Goal: Complete application form

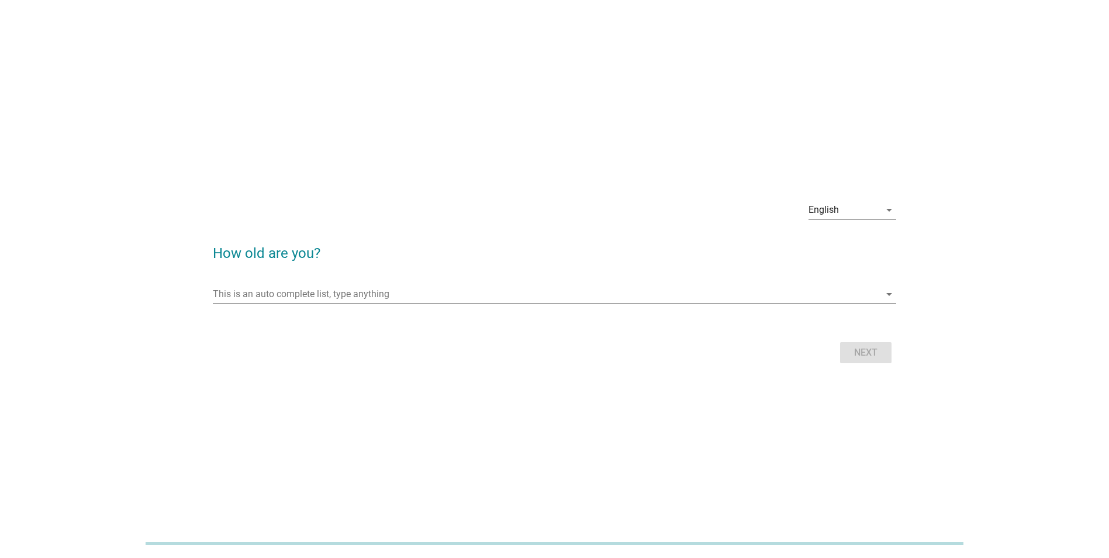
click at [431, 303] on div "This is an auto complete list, type anything arrow_drop_down" at bounding box center [555, 294] width 684 height 19
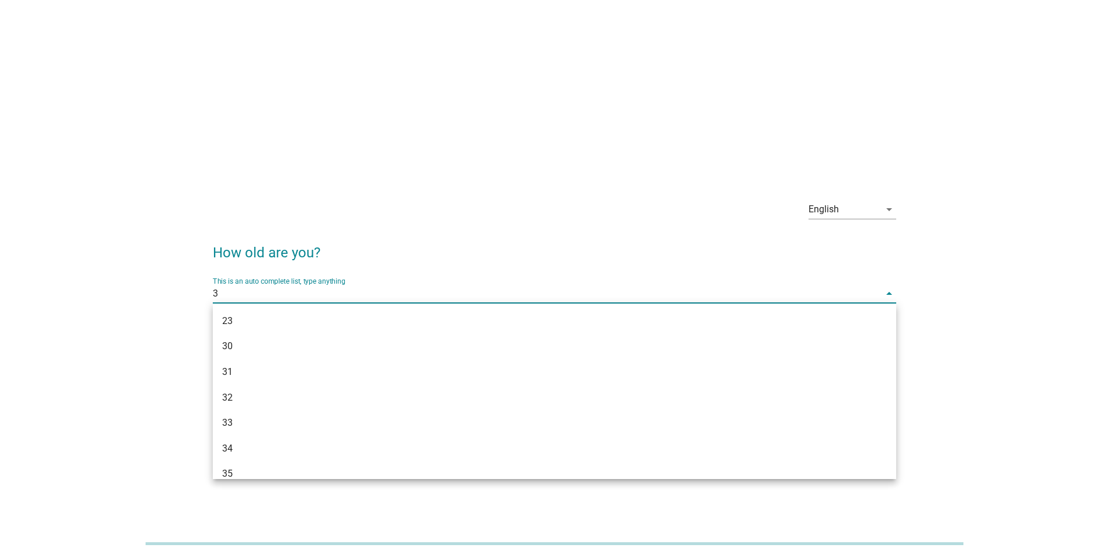
type input "34"
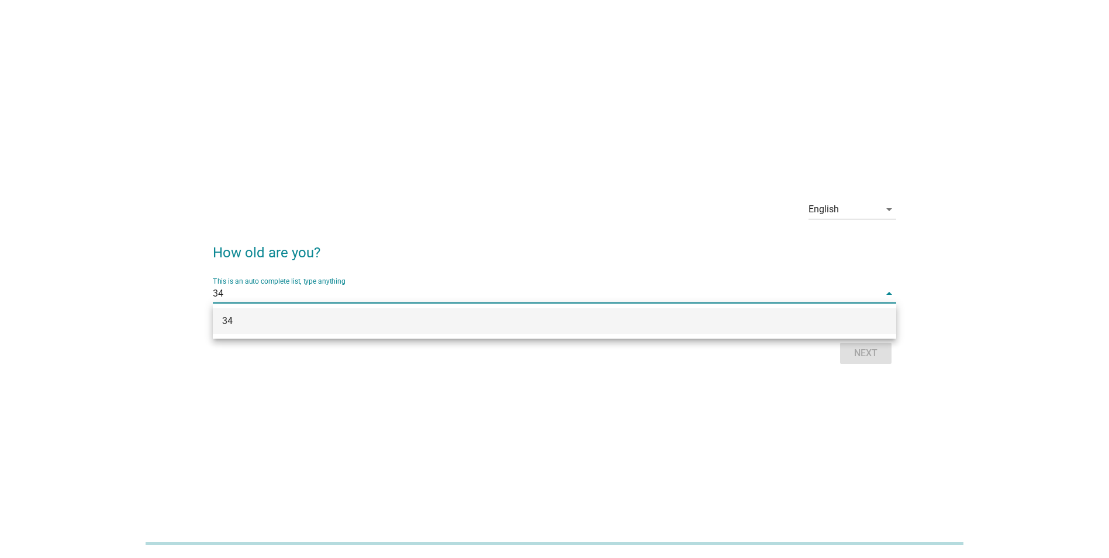
click at [771, 331] on div "34" at bounding box center [555, 321] width 684 height 26
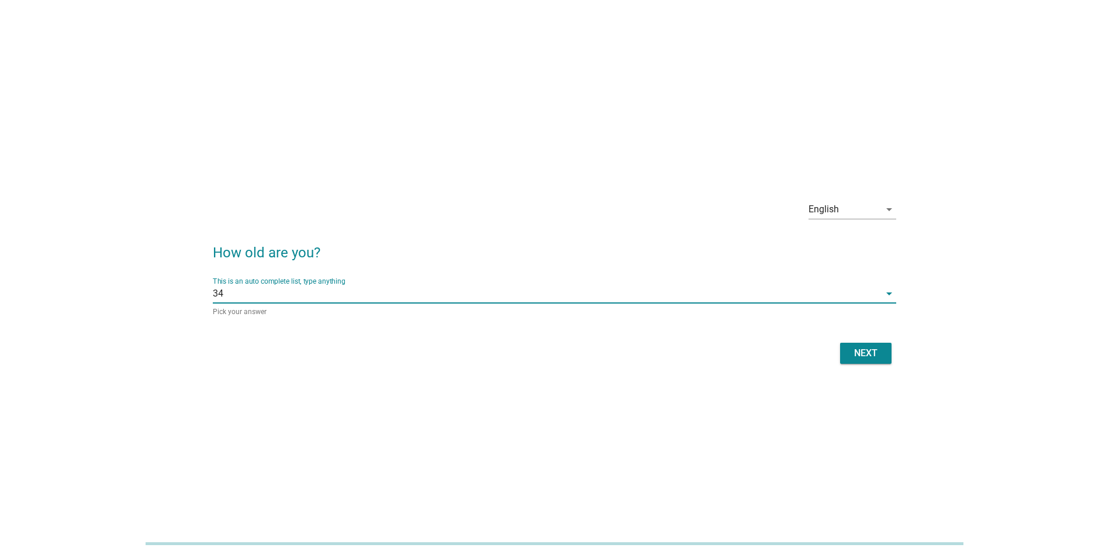
click at [864, 356] on div "Next" at bounding box center [866, 353] width 33 height 14
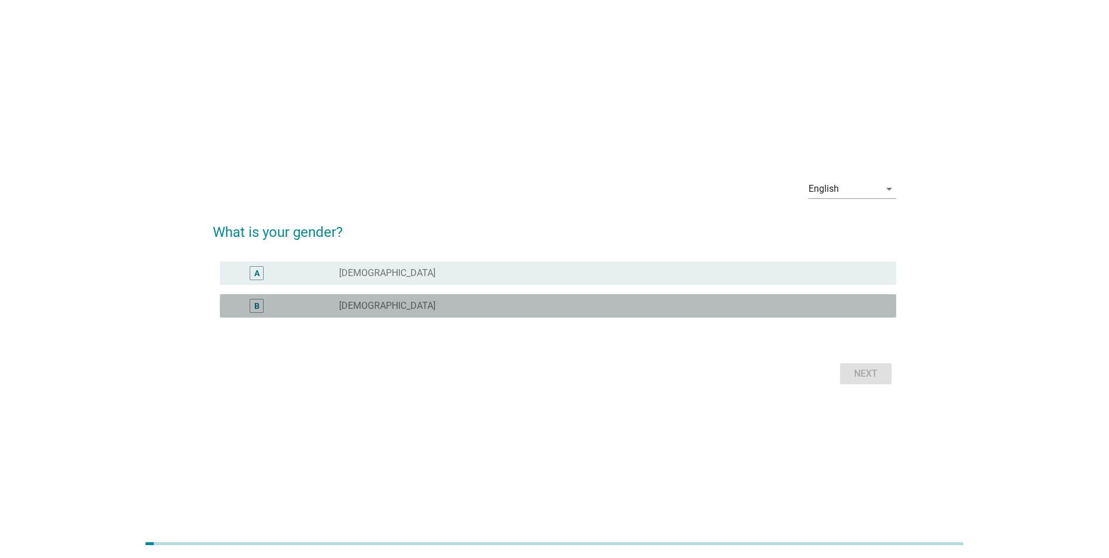
click at [664, 308] on div "radio_button_unchecked [DEMOGRAPHIC_DATA]" at bounding box center [608, 306] width 539 height 12
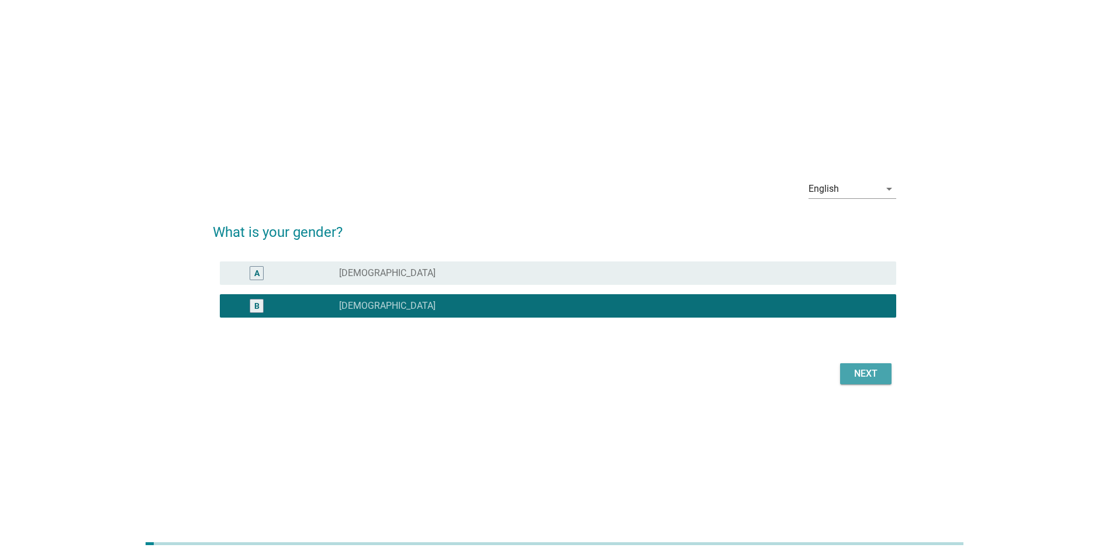
click at [878, 371] on div "Next" at bounding box center [866, 374] width 33 height 14
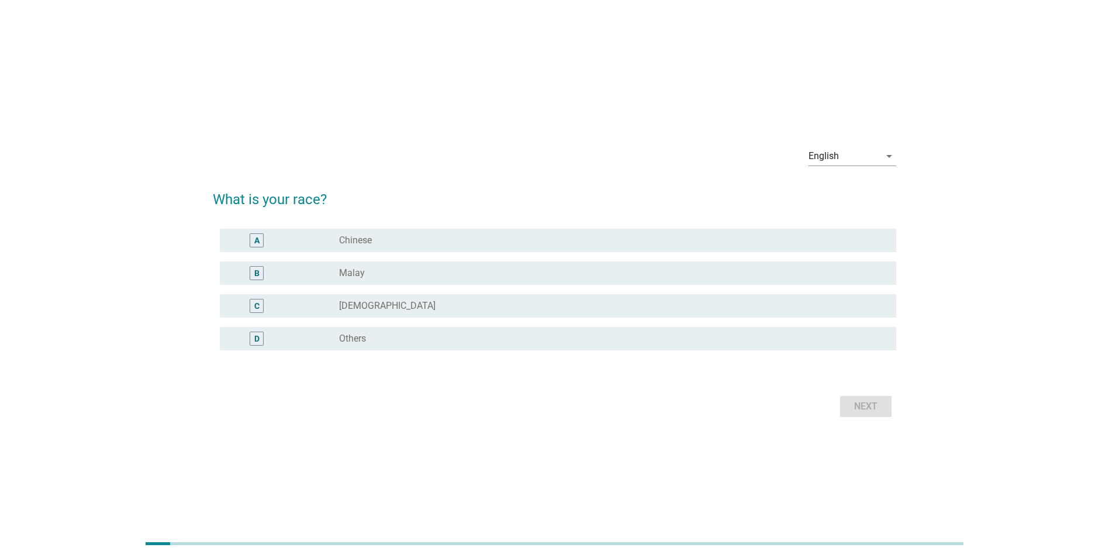
click at [574, 267] on div "radio_button_unchecked Malay" at bounding box center [608, 273] width 539 height 12
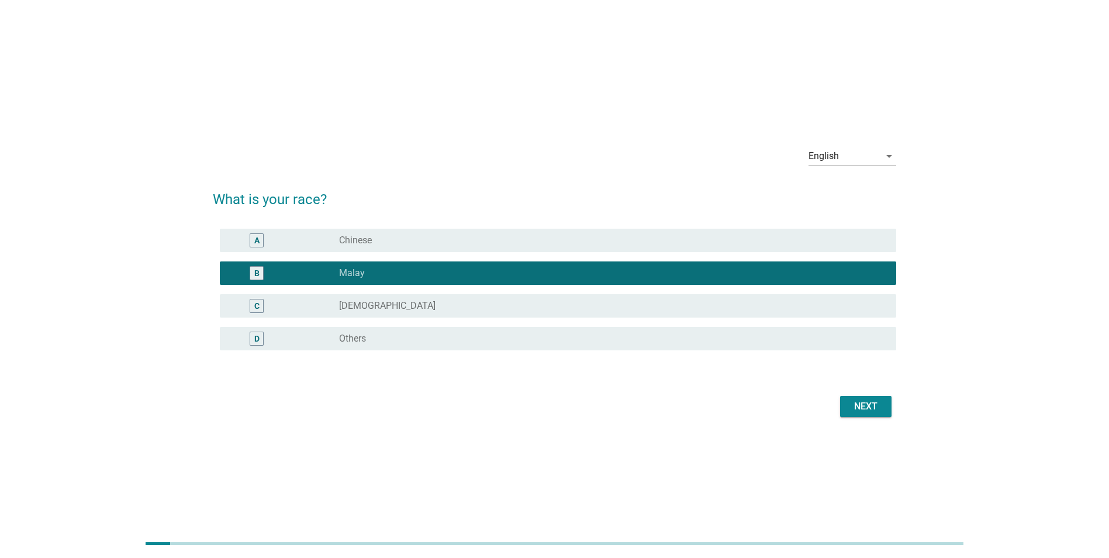
click at [874, 408] on div "Next" at bounding box center [866, 406] width 33 height 14
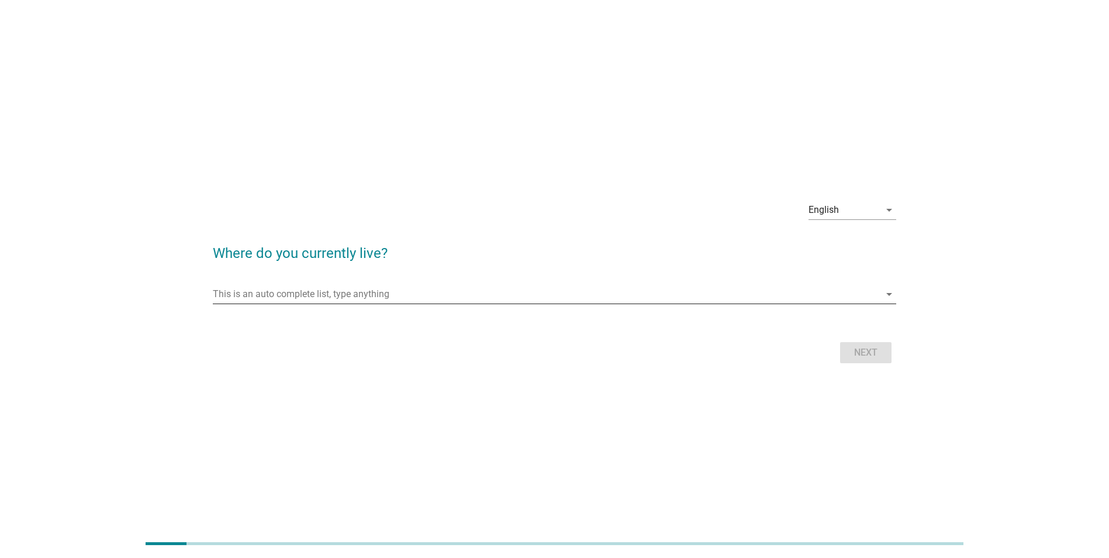
click at [527, 291] on input "This is an auto complete list, type anything" at bounding box center [546, 294] width 667 height 19
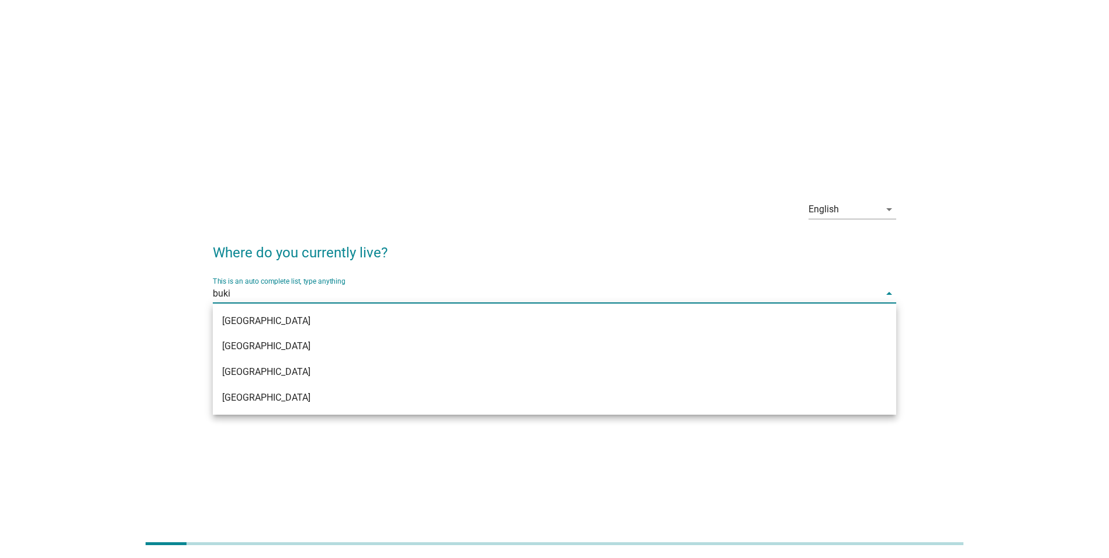
type input "bukit"
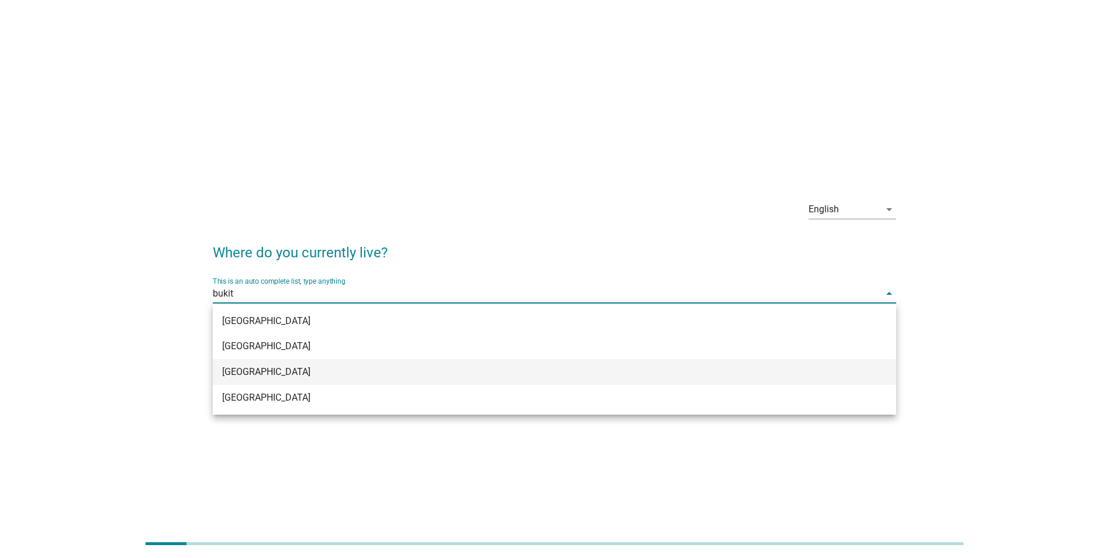
click at [279, 374] on div "[GEOGRAPHIC_DATA]" at bounding box center [526, 372] width 609 height 14
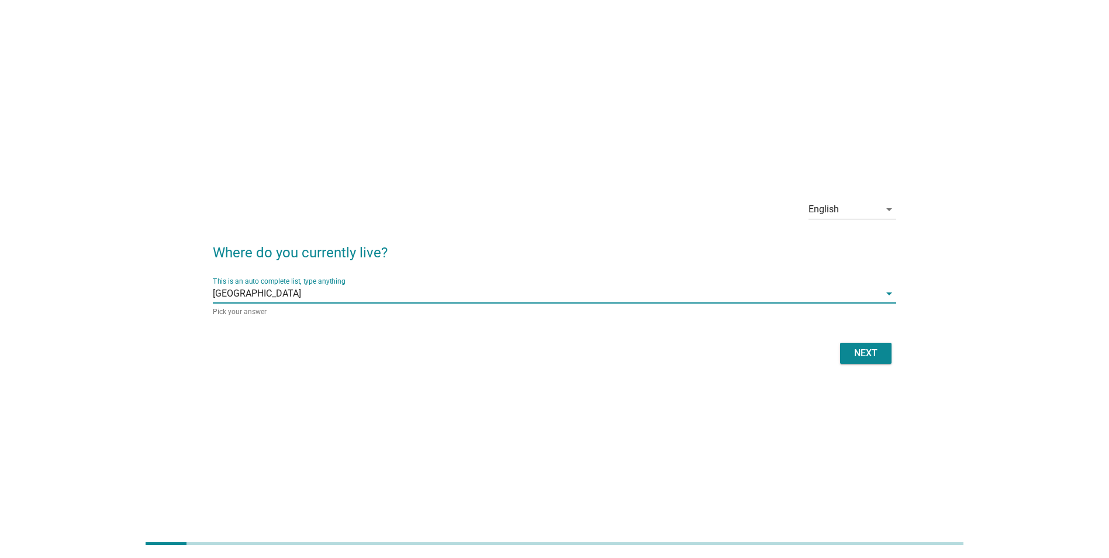
click at [853, 347] on div "Next" at bounding box center [866, 353] width 33 height 14
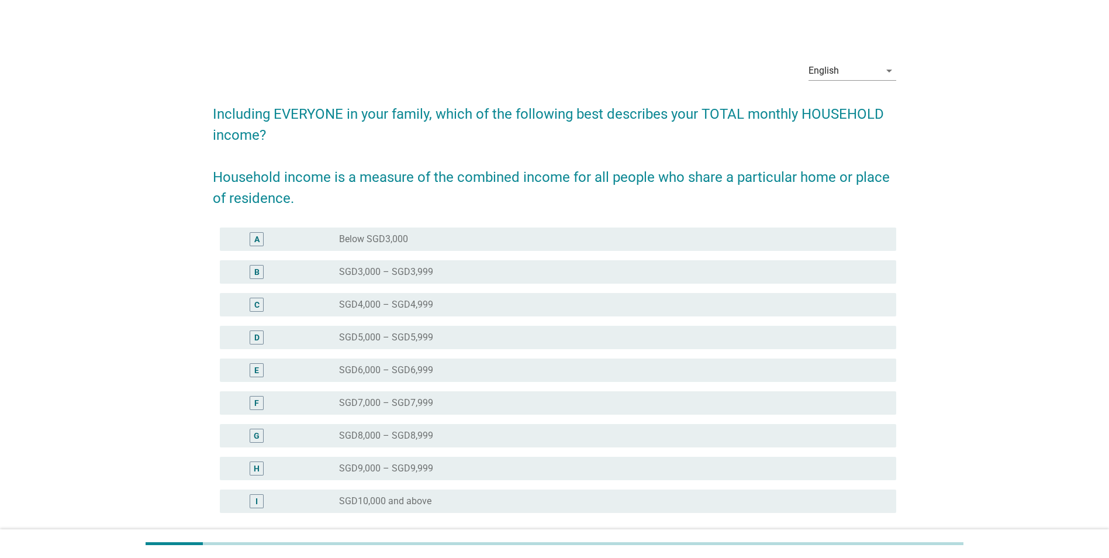
click at [516, 435] on div "radio_button_unchecked SGD8,000 – SGD8,999" at bounding box center [608, 436] width 539 height 12
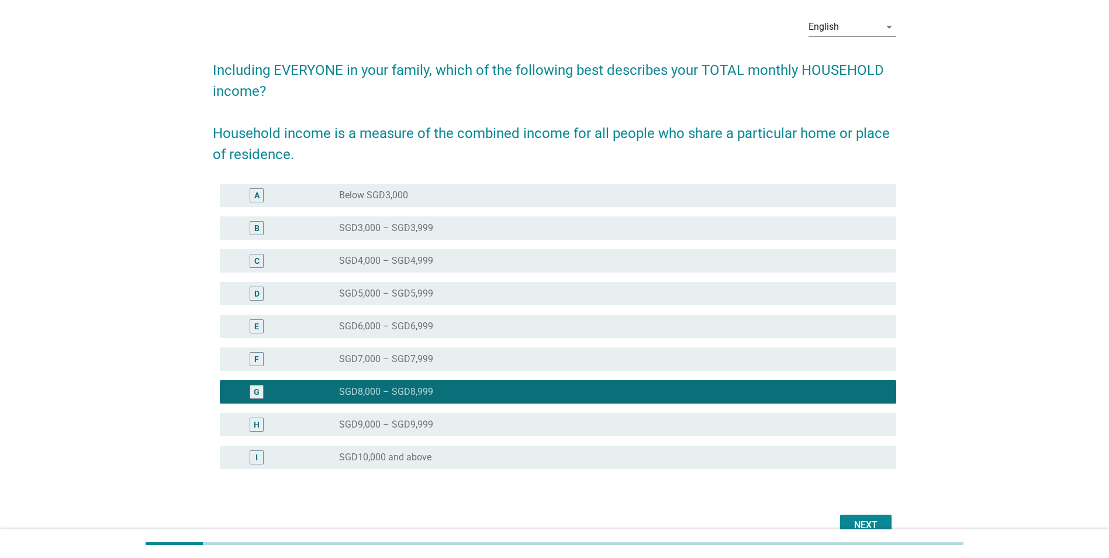
scroll to position [105, 0]
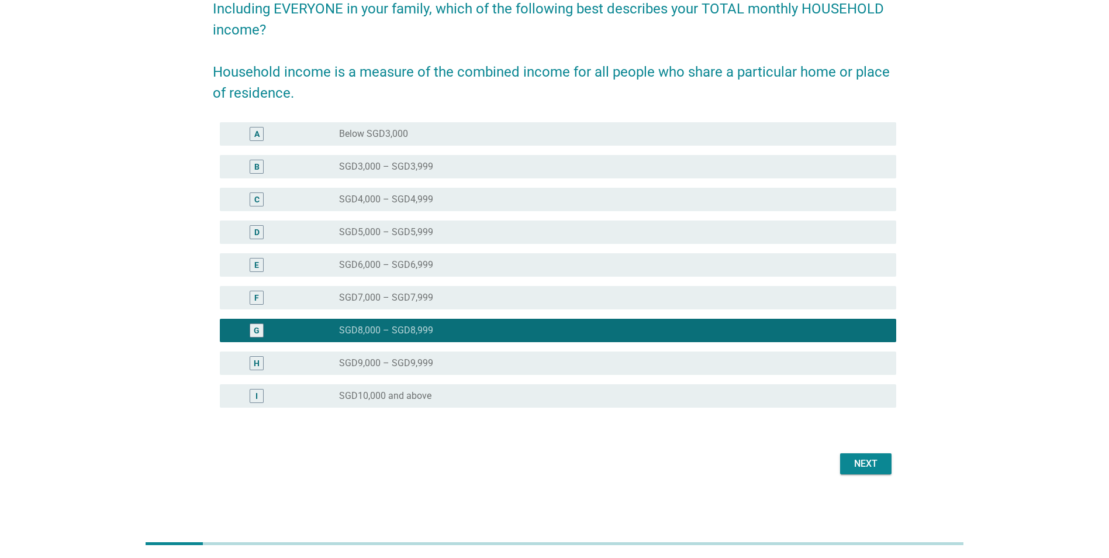
click at [854, 463] on div "Next" at bounding box center [866, 464] width 33 height 14
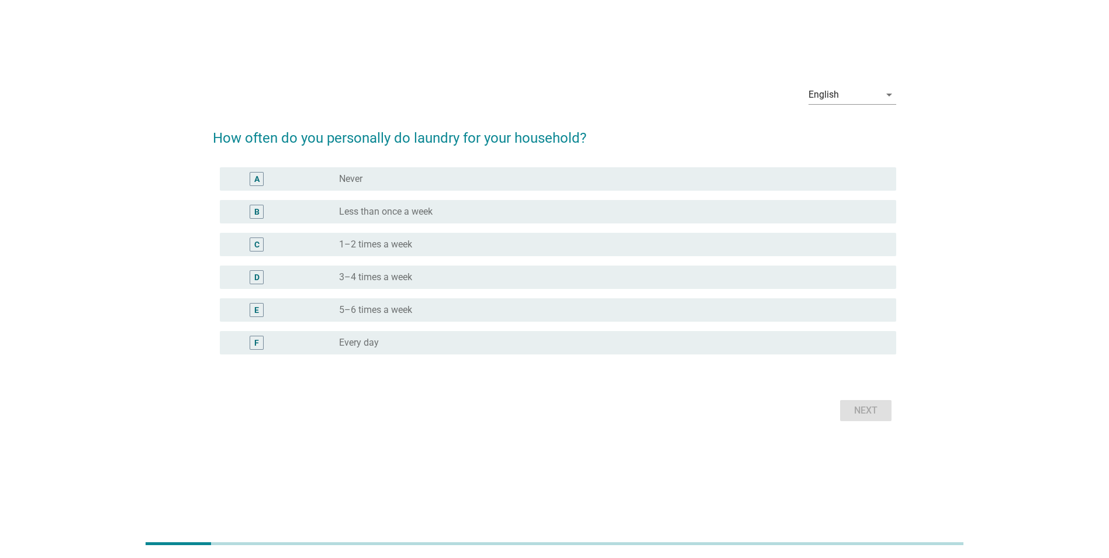
scroll to position [29, 0]
click at [461, 270] on div "radio_button_unchecked 3–4 times a week" at bounding box center [613, 277] width 548 height 14
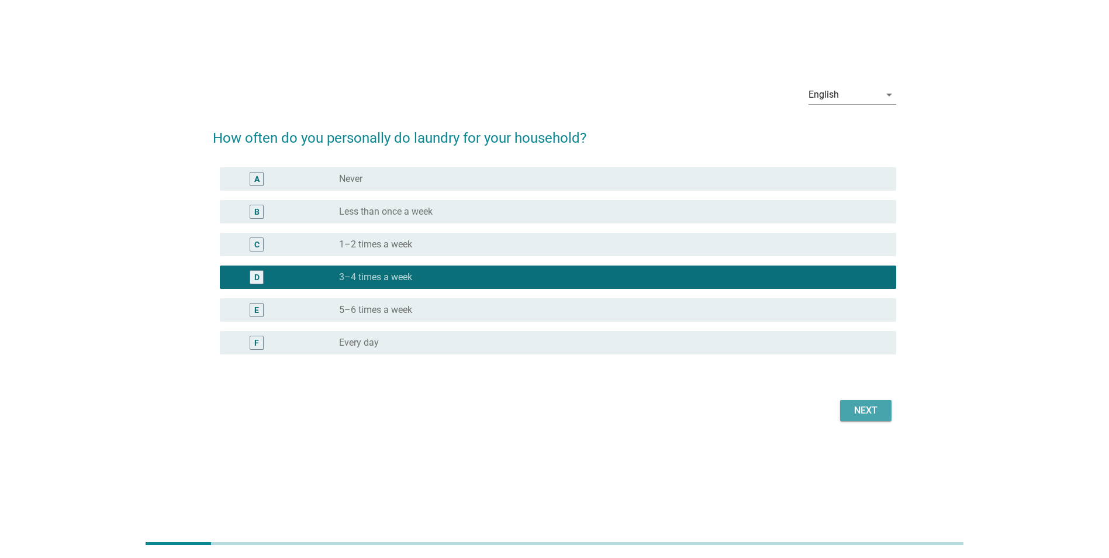
click at [861, 415] on div "Next" at bounding box center [866, 410] width 33 height 14
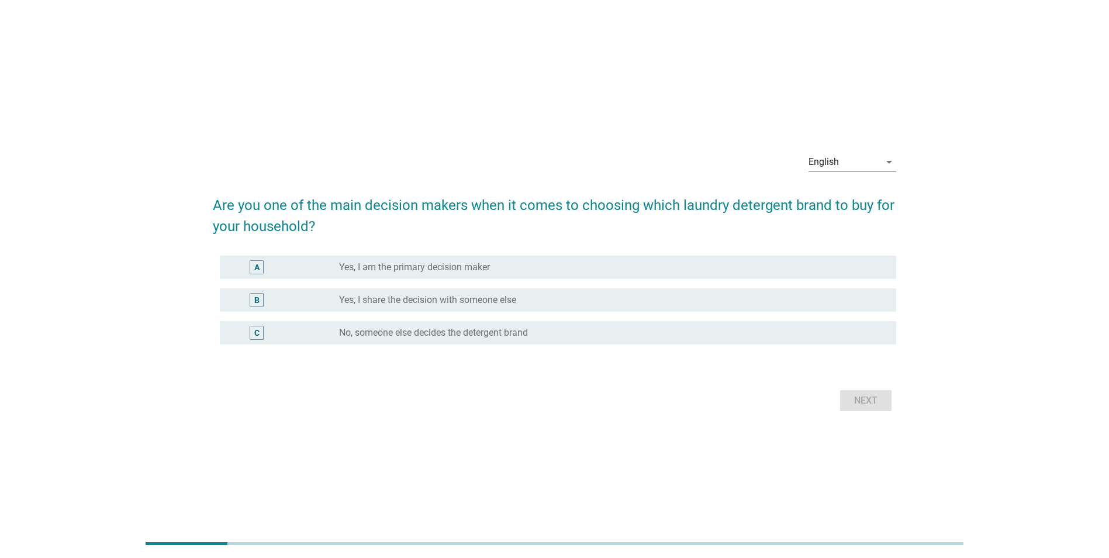
click at [557, 300] on div "radio_button_unchecked Yes, I share the decision with someone else" at bounding box center [608, 300] width 539 height 12
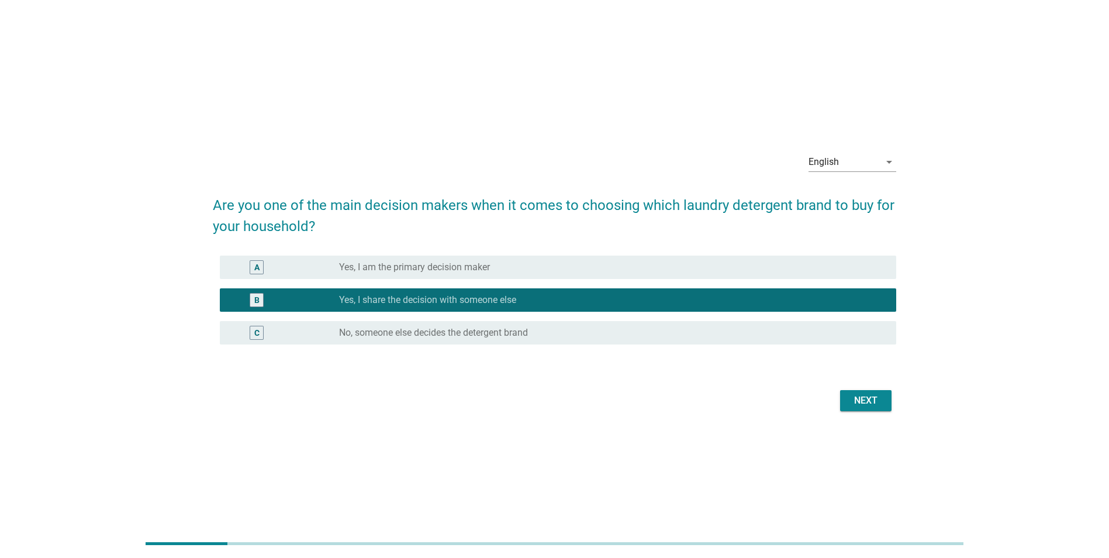
click at [870, 399] on div "Next" at bounding box center [866, 401] width 33 height 14
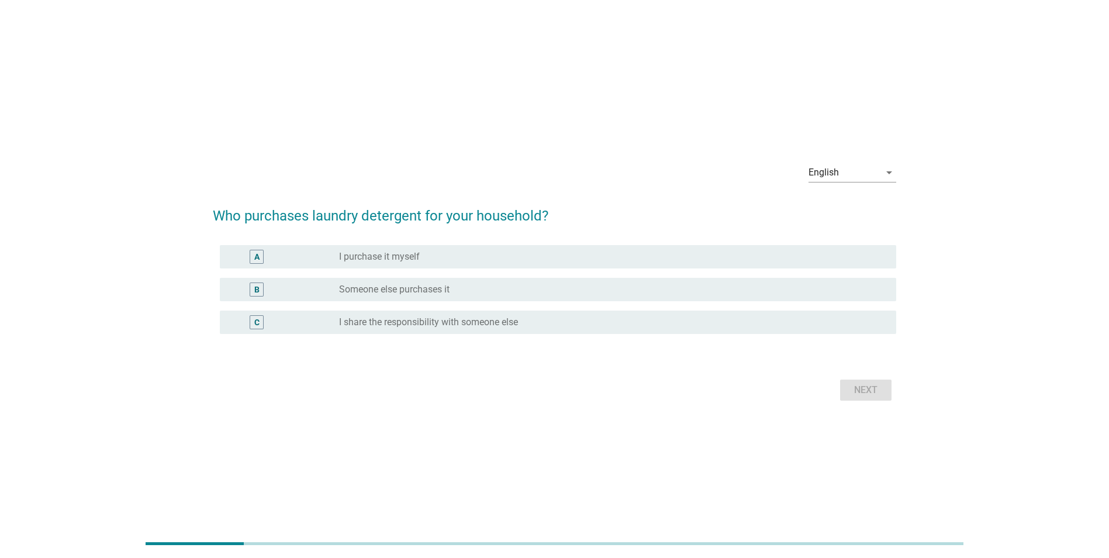
click at [443, 327] on label "I share the responsibility with someone else" at bounding box center [428, 322] width 179 height 12
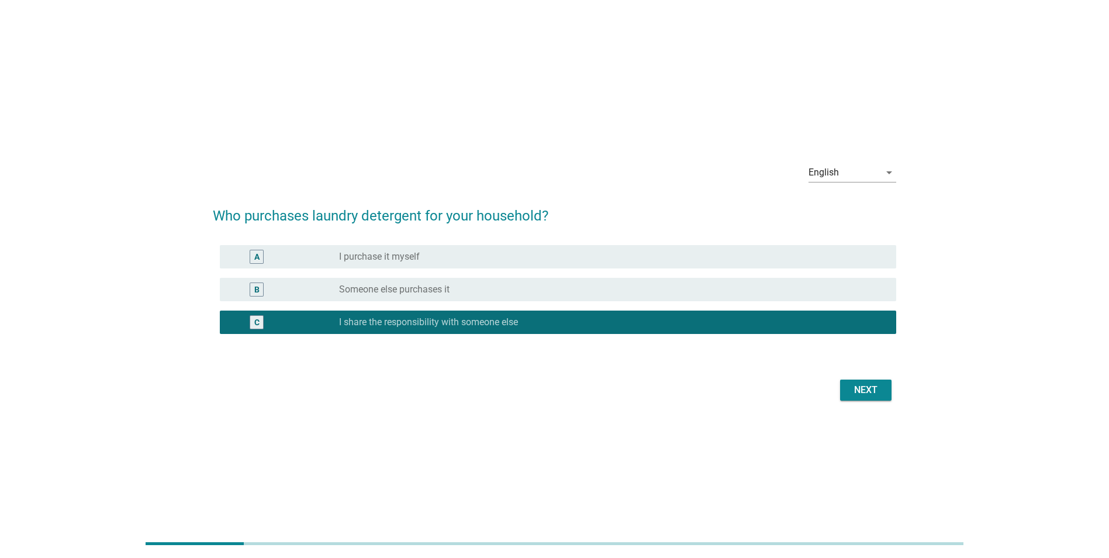
click at [876, 388] on div "Next" at bounding box center [866, 390] width 33 height 14
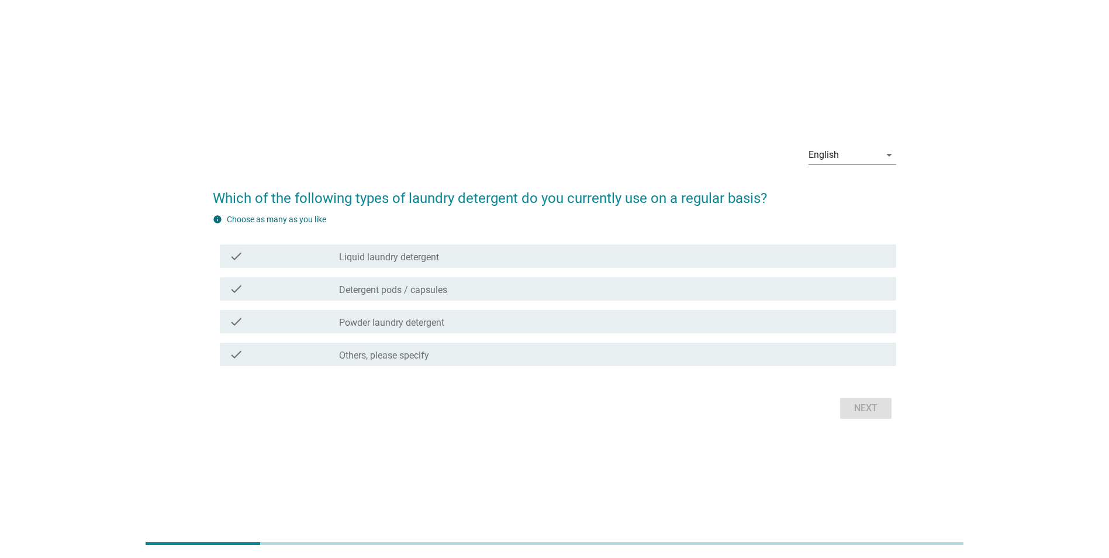
click at [456, 277] on div "check check_box_outline_blank Detergent pods / capsules" at bounding box center [558, 288] width 677 height 23
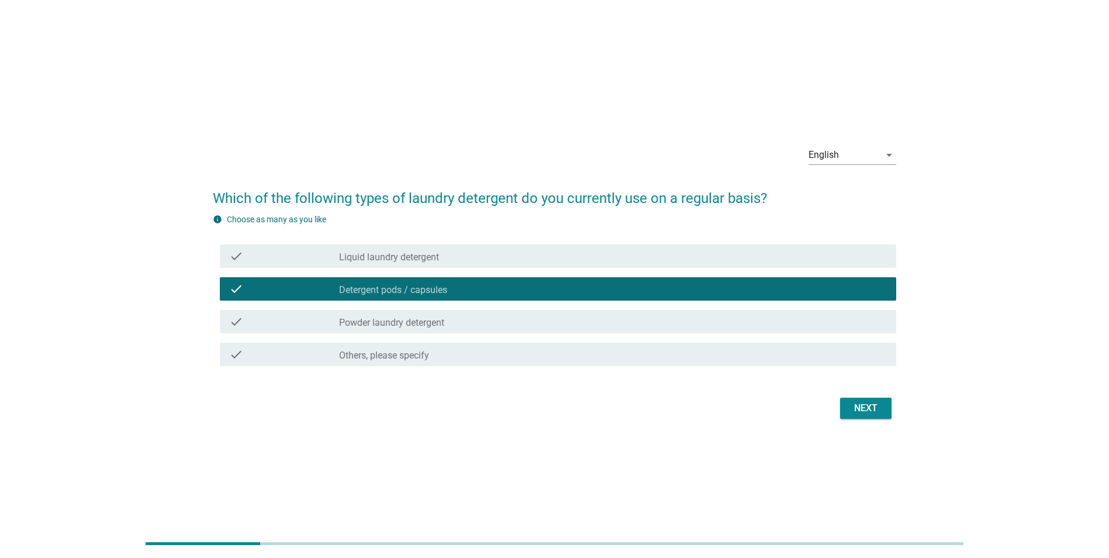
click at [869, 411] on div "Next" at bounding box center [866, 408] width 33 height 14
